Goal: Transaction & Acquisition: Subscribe to service/newsletter

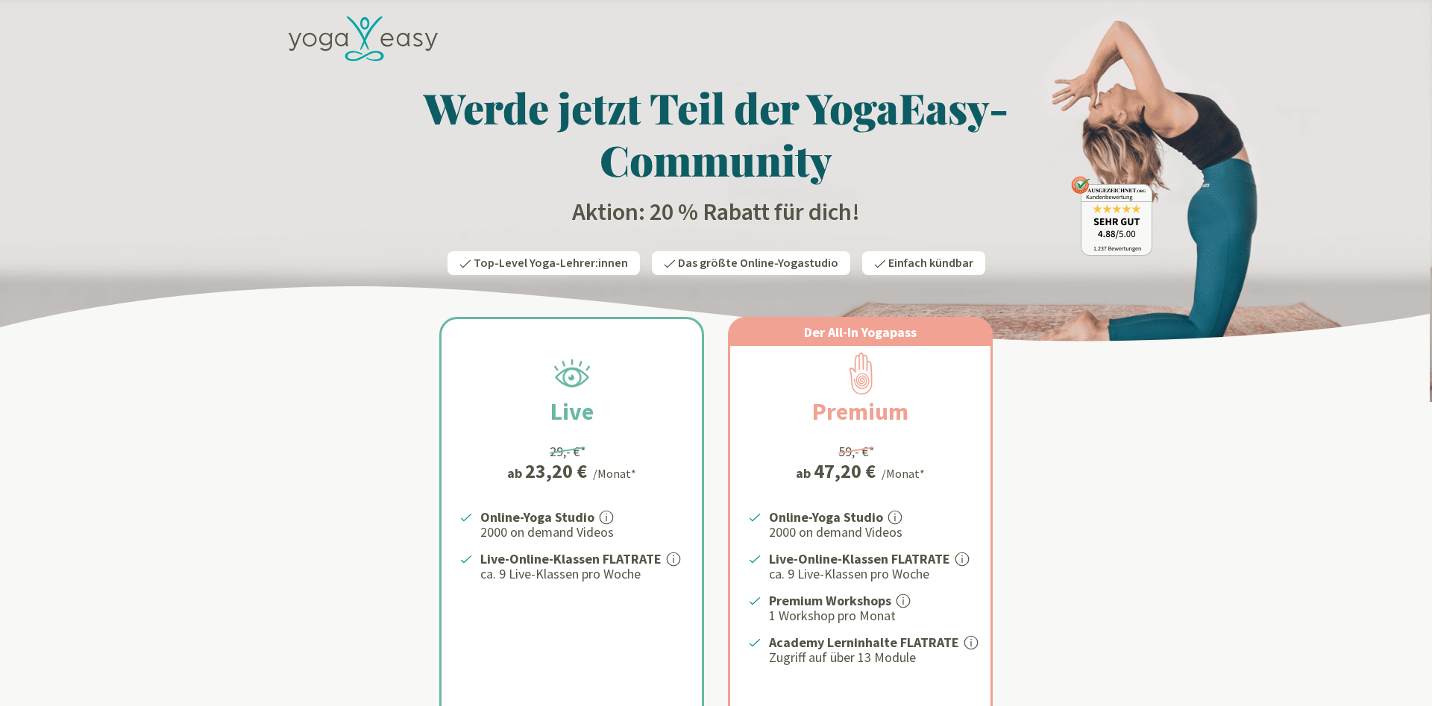
scroll to position [228, 0]
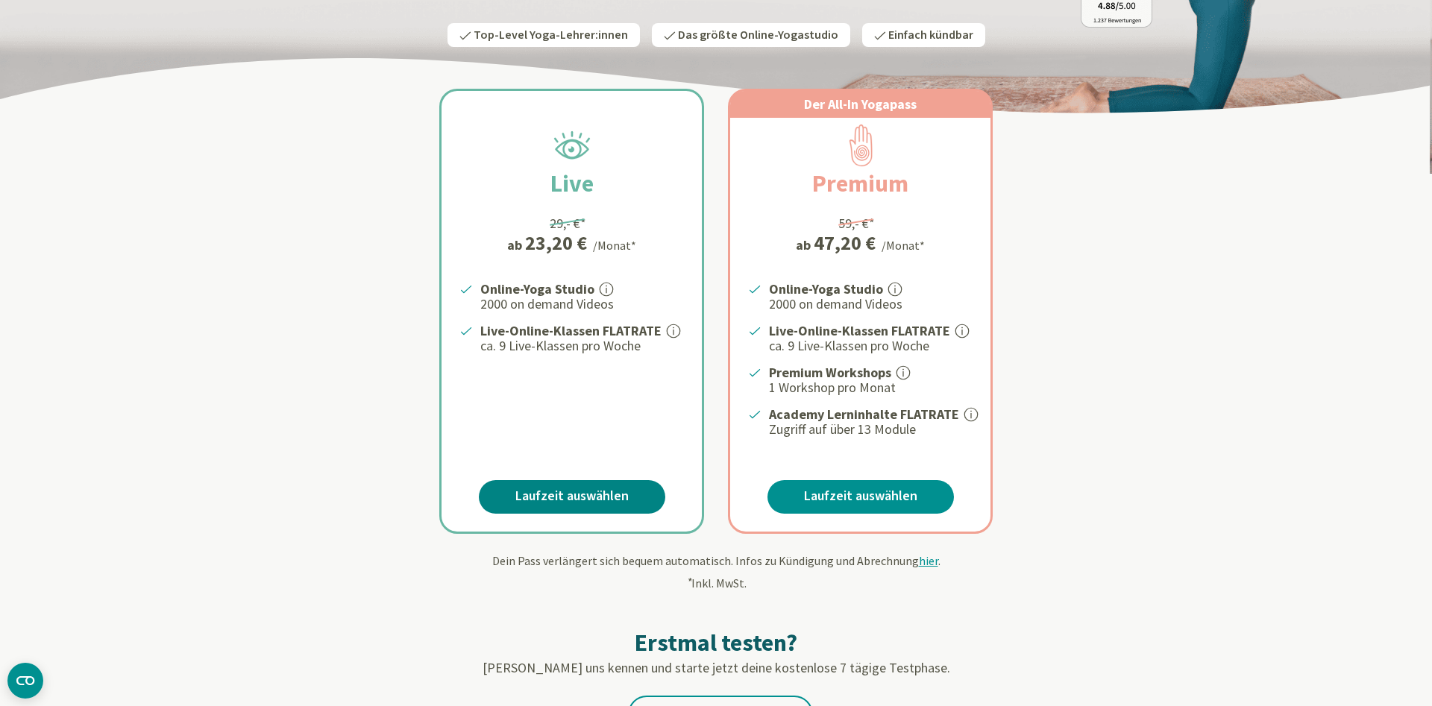
click at [584, 487] on link "Laufzeit auswählen" at bounding box center [572, 497] width 186 height 34
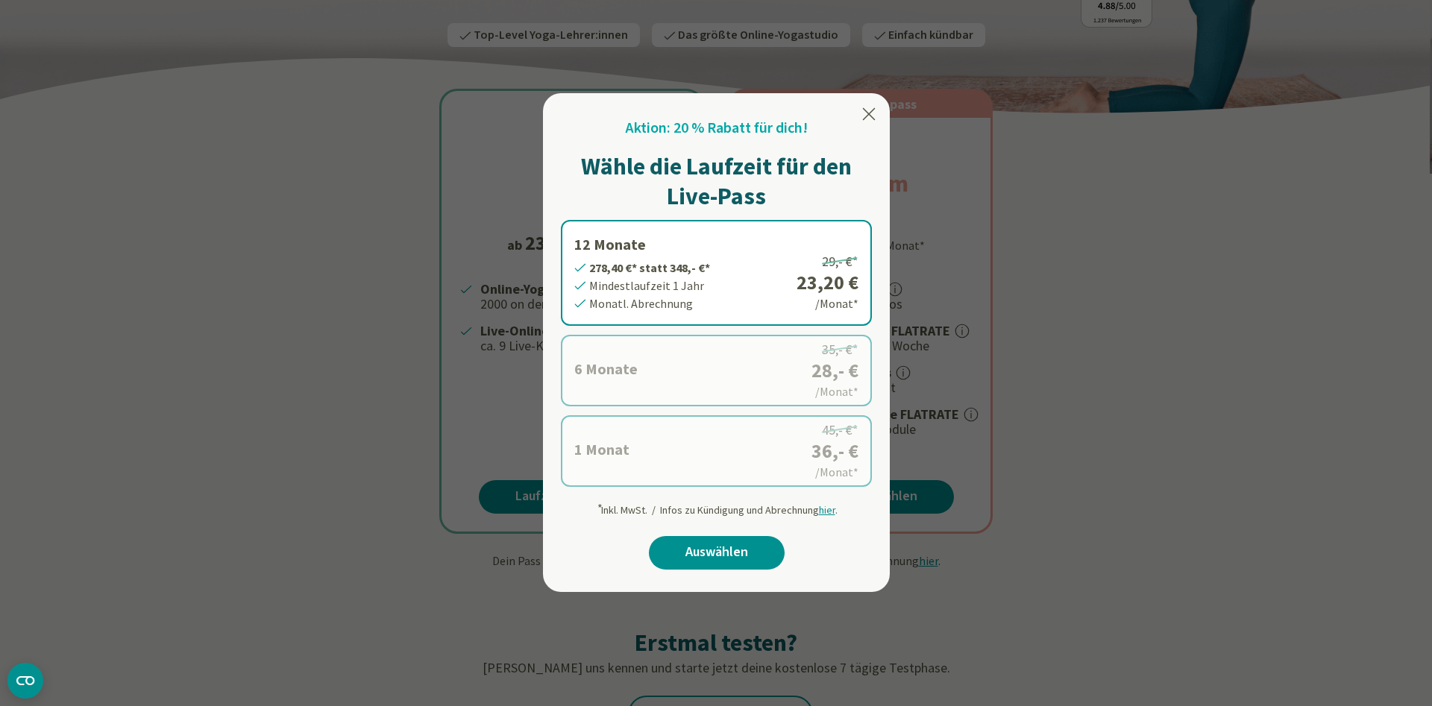
click at [870, 112] on icon at bounding box center [869, 114] width 18 height 18
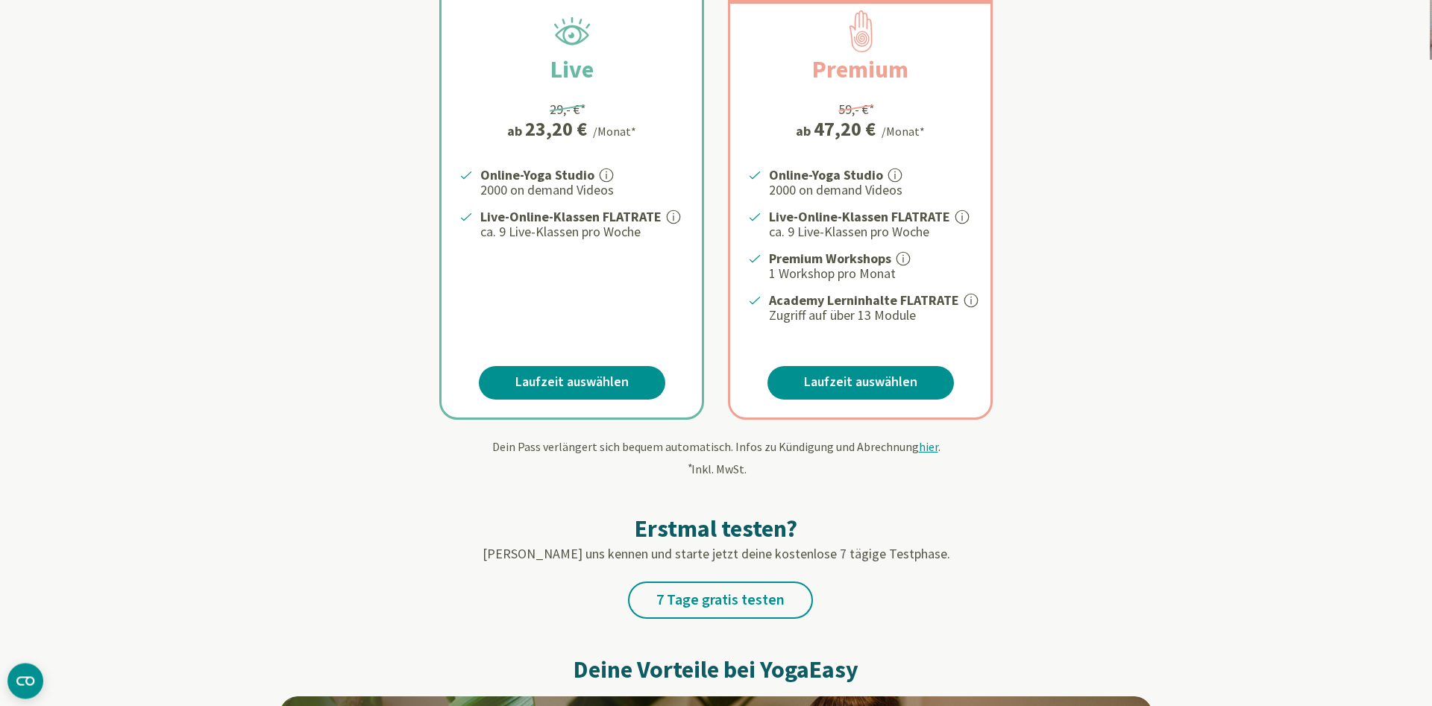
scroll to position [380, 0]
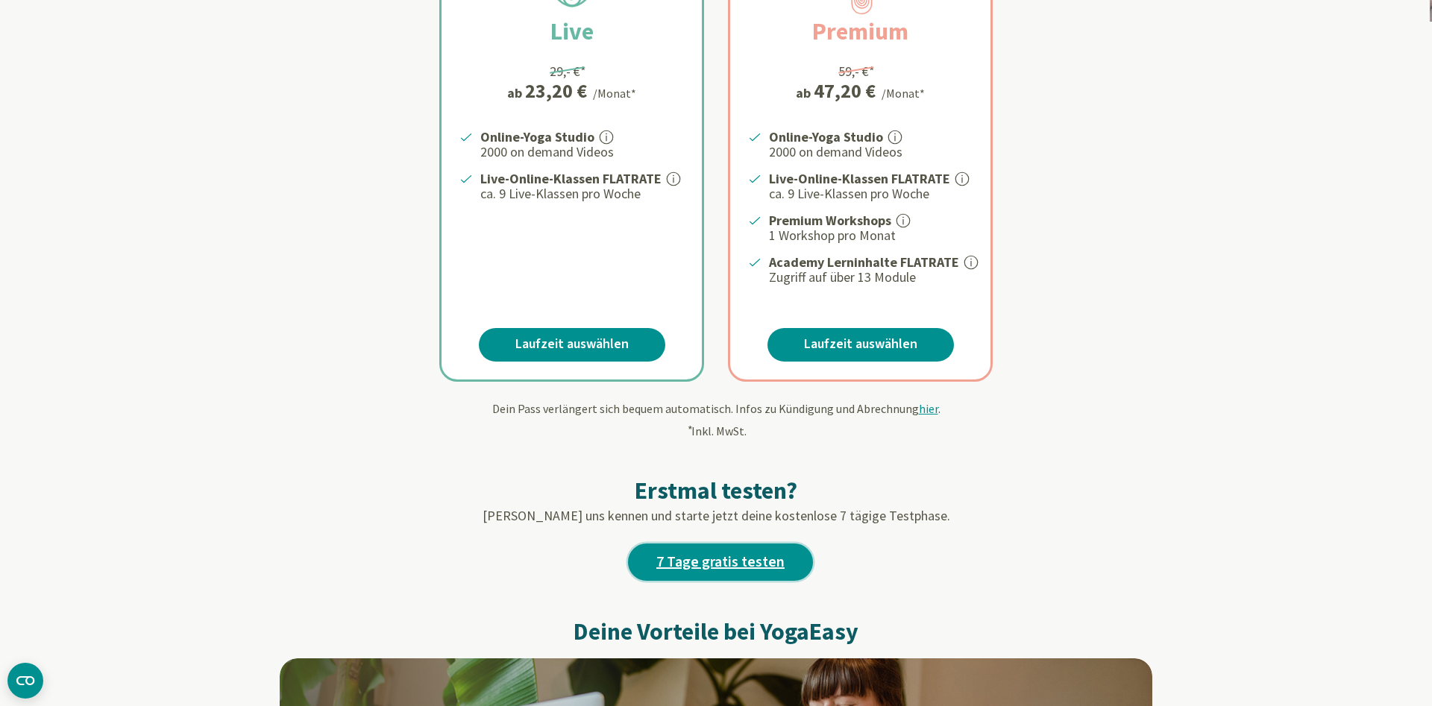
click at [717, 556] on link "7 Tage gratis testen" at bounding box center [720, 562] width 185 height 37
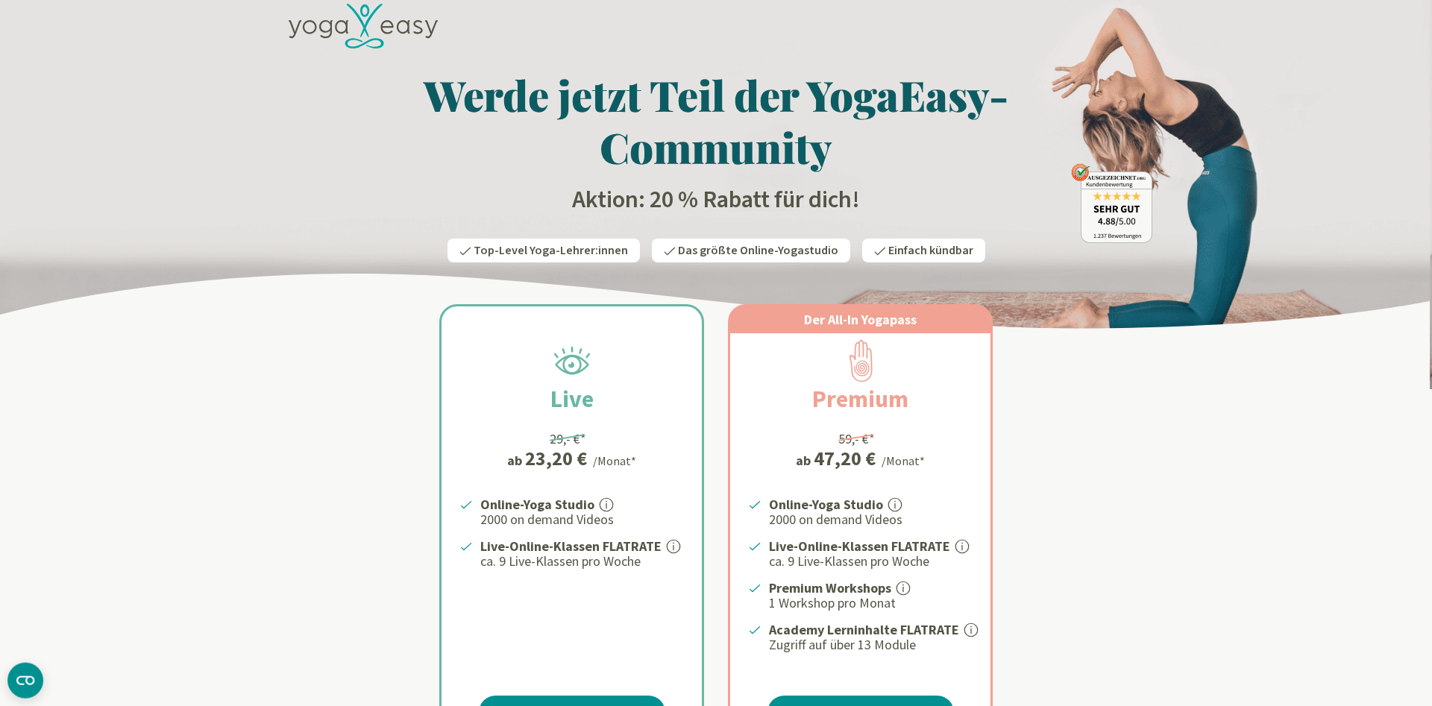
scroll to position [304, 0]
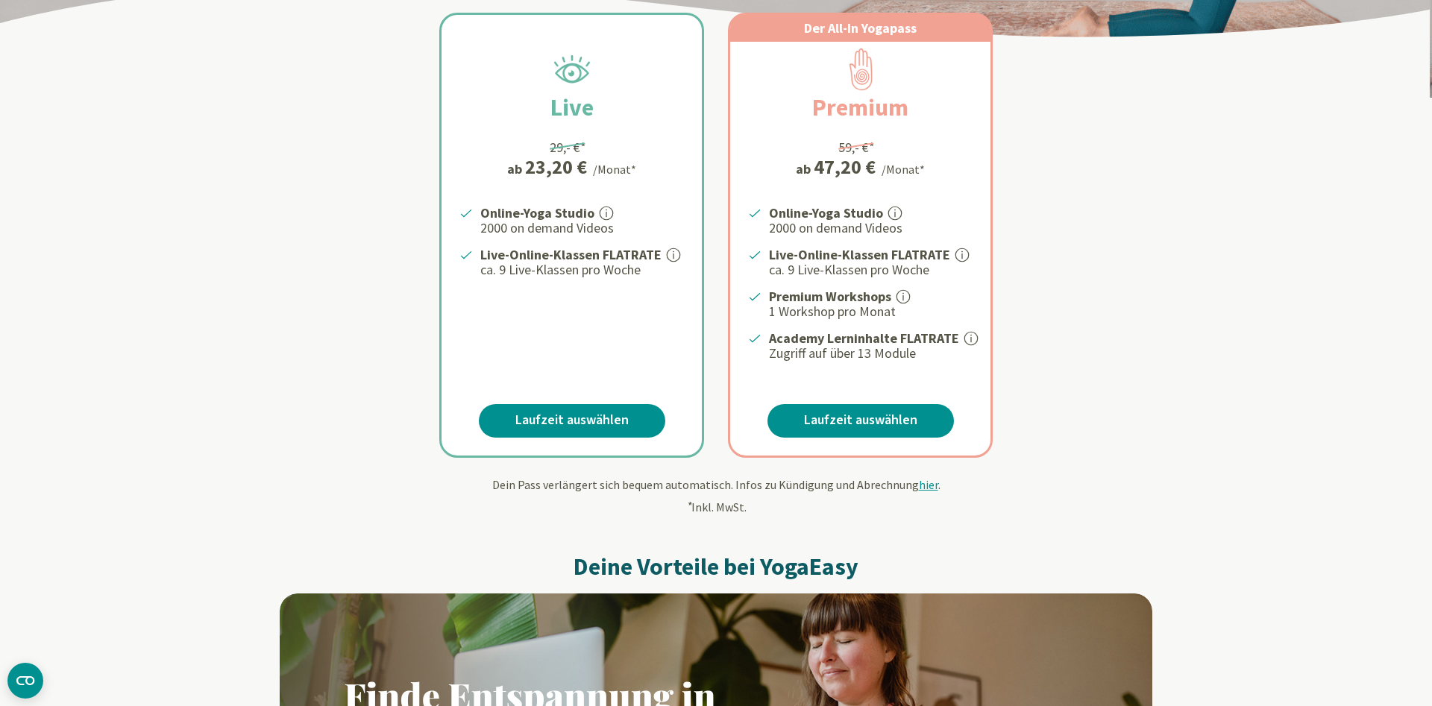
click at [577, 396] on div "Live 29,- €* ab 23,20 € /Monat* Online-Yoga Studio 2000 on demand Videos Live-O…" at bounding box center [571, 235] width 260 height 441
click at [585, 412] on link "Laufzeit auswählen" at bounding box center [572, 421] width 186 height 34
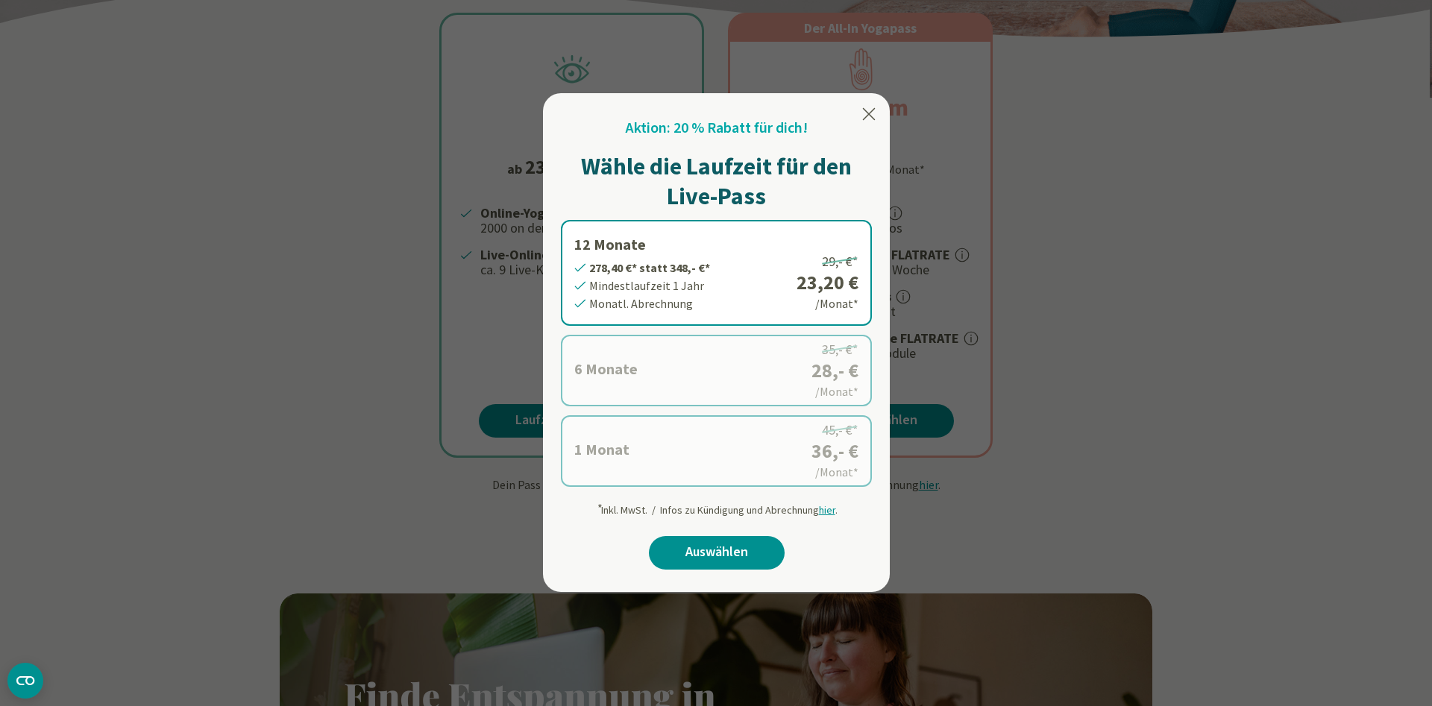
click at [863, 119] on icon at bounding box center [869, 114] width 18 height 18
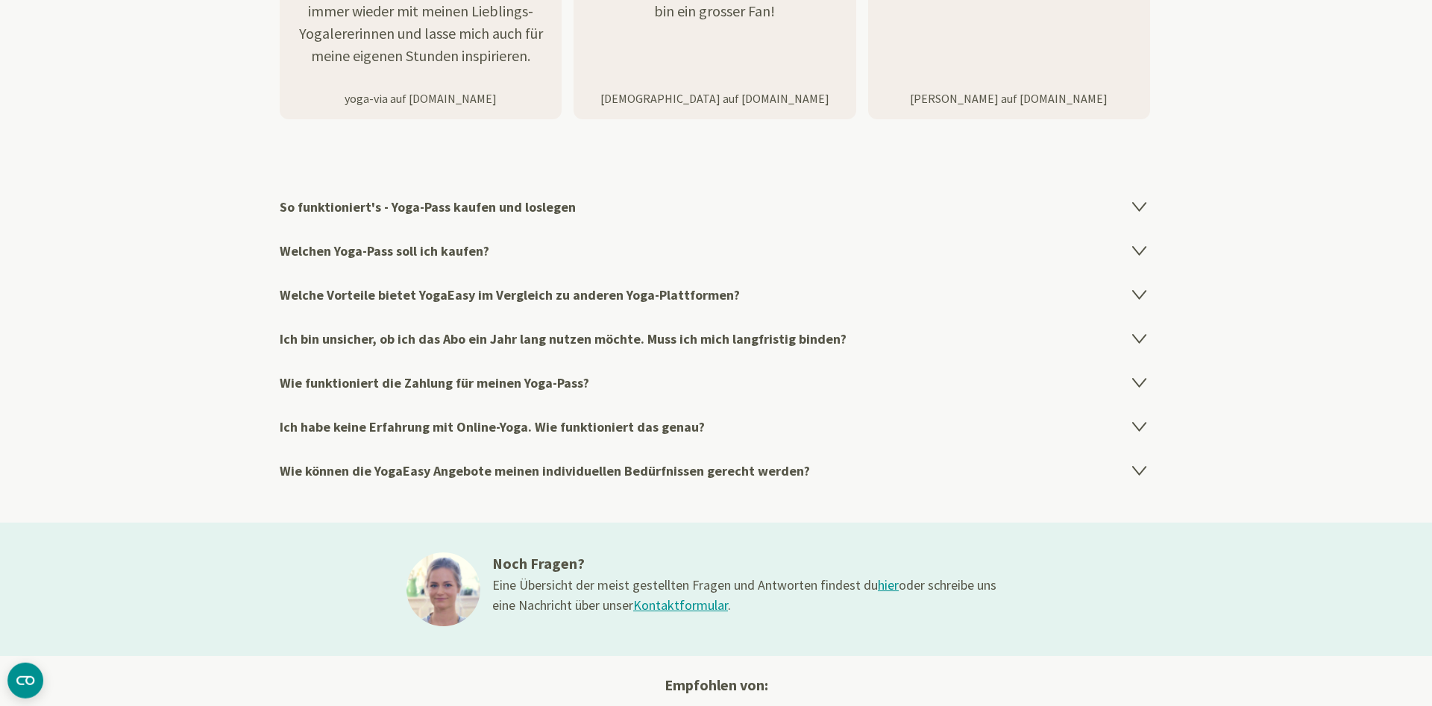
scroll to position [2434, 0]
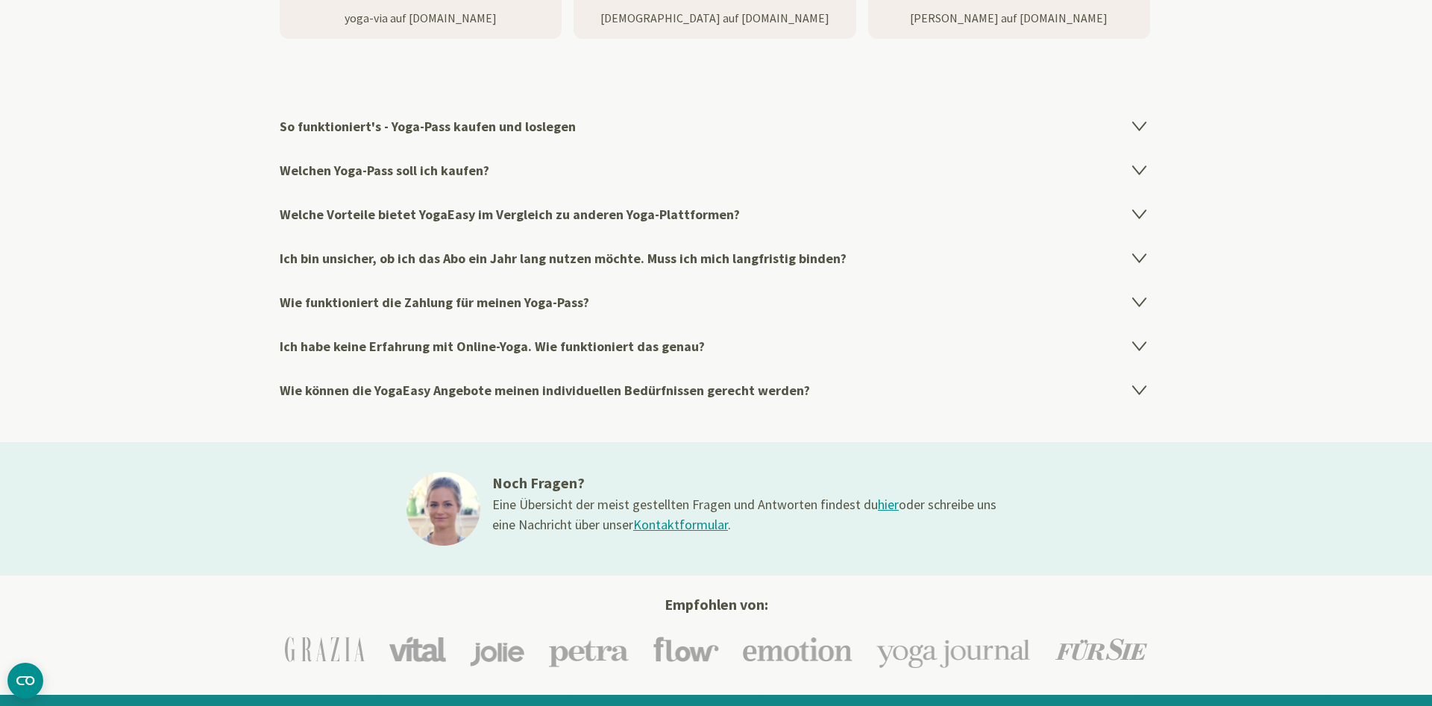
click at [711, 246] on h4 "Ich bin unsicher, ob ich das Abo ein Jahr lang nutzen möchte. Muss ich mich lan…" at bounding box center [716, 258] width 873 height 44
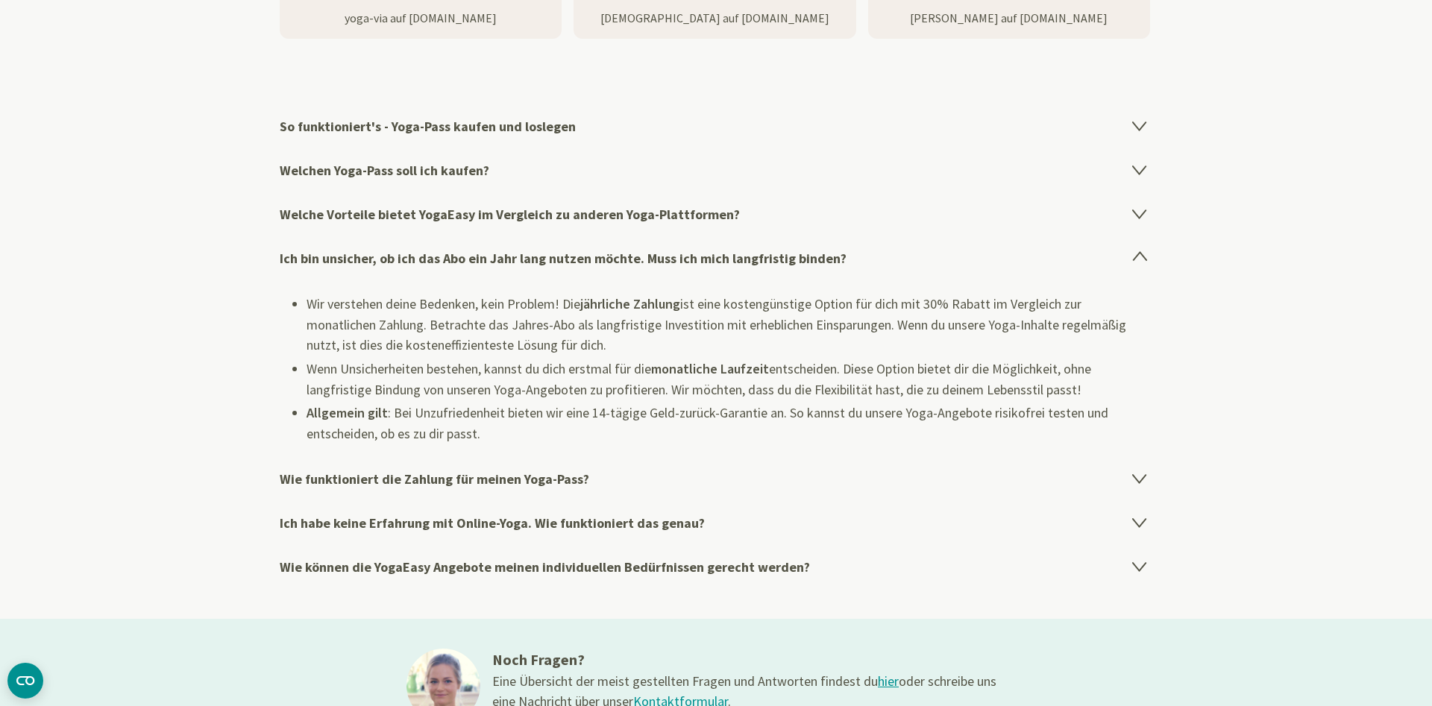
click at [436, 471] on h4 "Wie funktioniert die Zahlung für meinen Yoga-Pass?" at bounding box center [716, 479] width 873 height 44
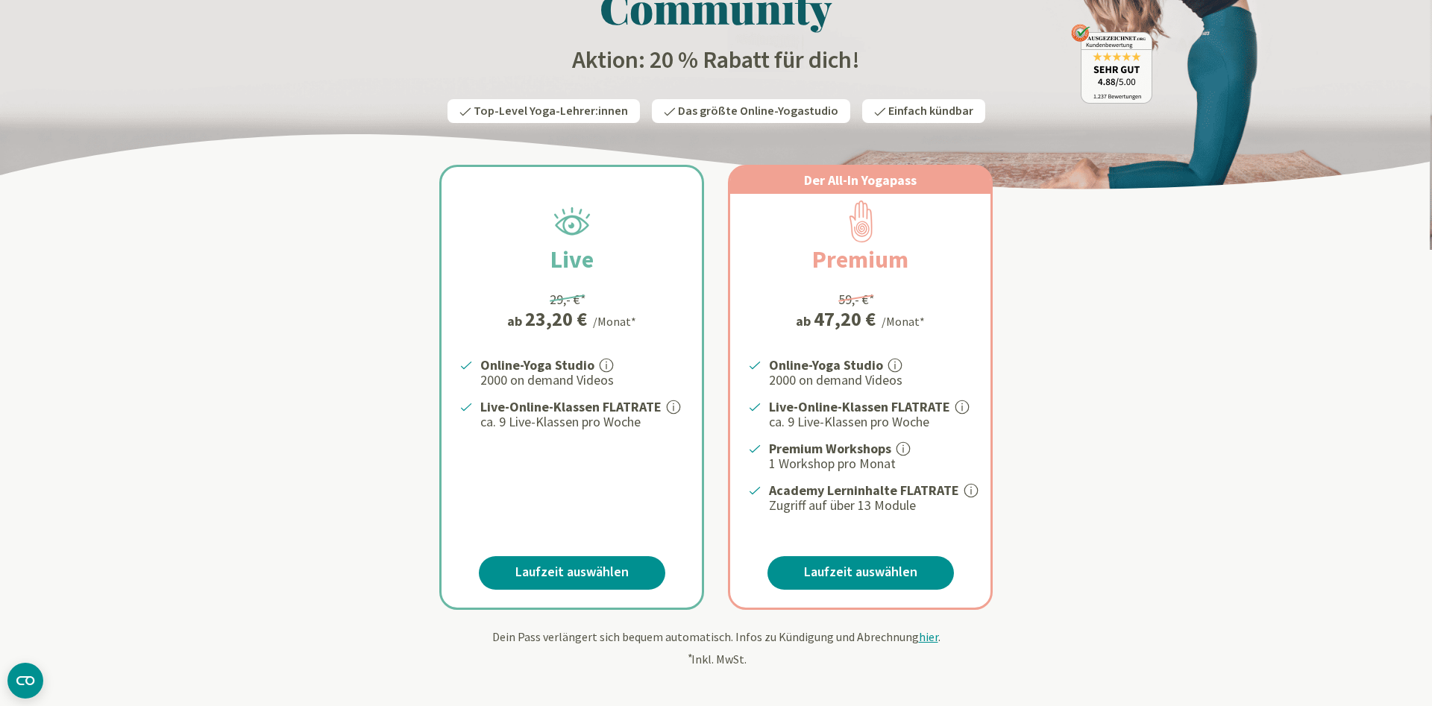
scroll to position [0, 0]
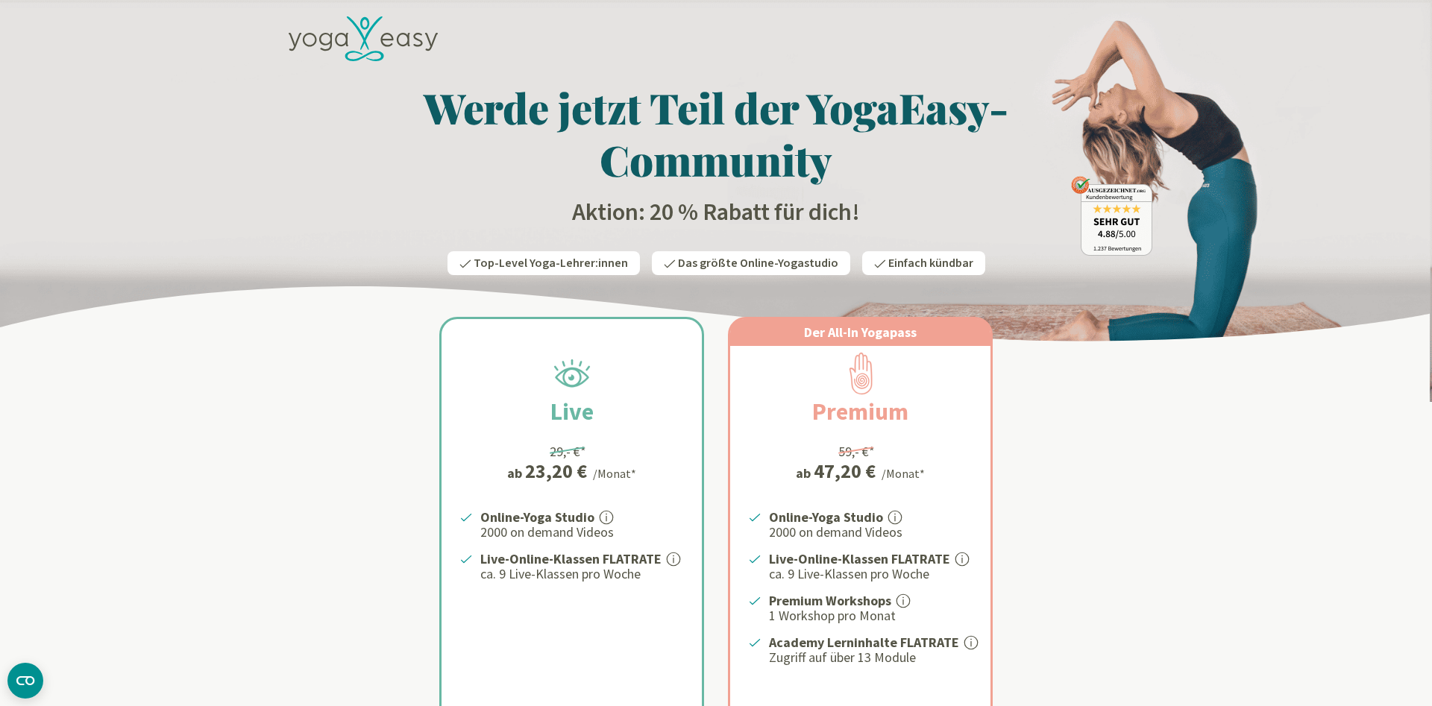
click at [327, 43] on icon at bounding box center [363, 38] width 149 height 45
